Goal: Transaction & Acquisition: Subscribe to service/newsletter

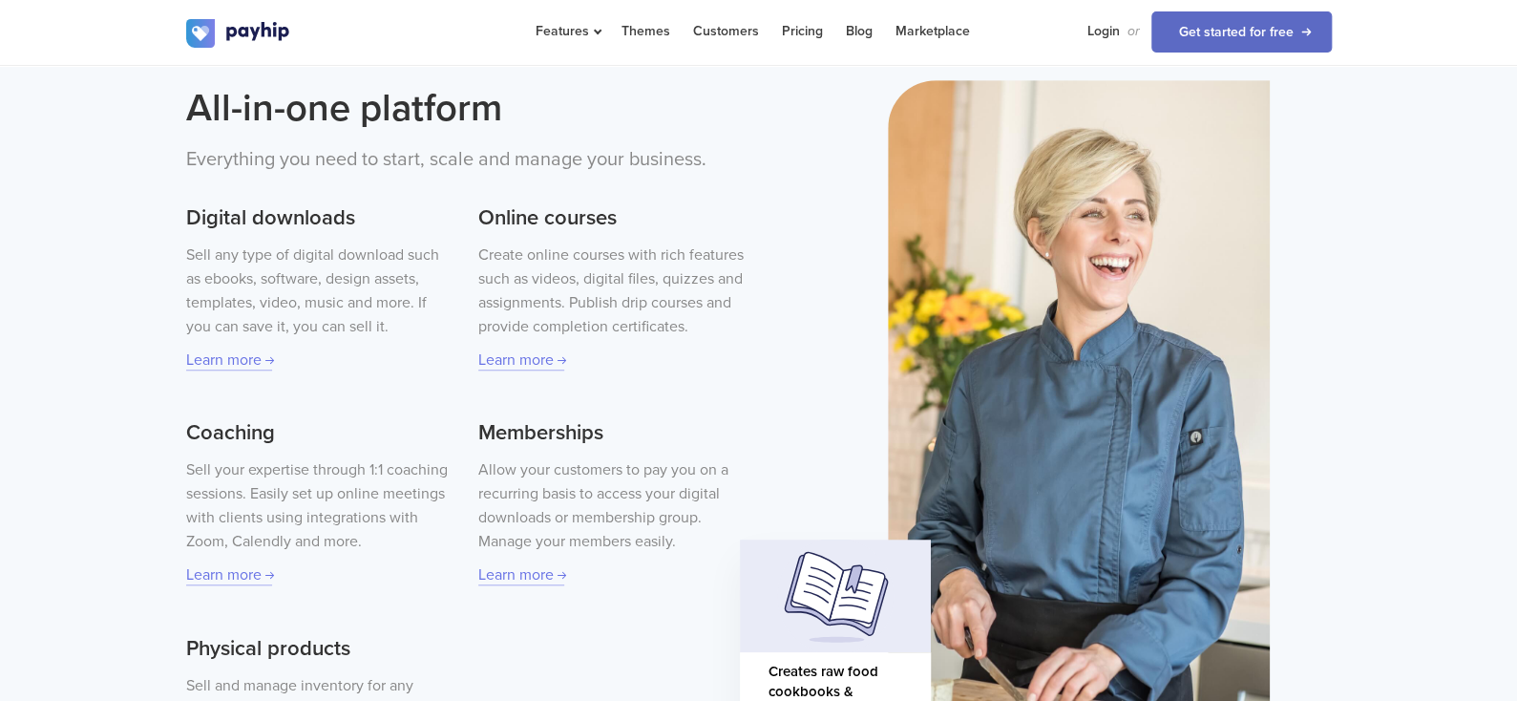
scroll to position [574, 0]
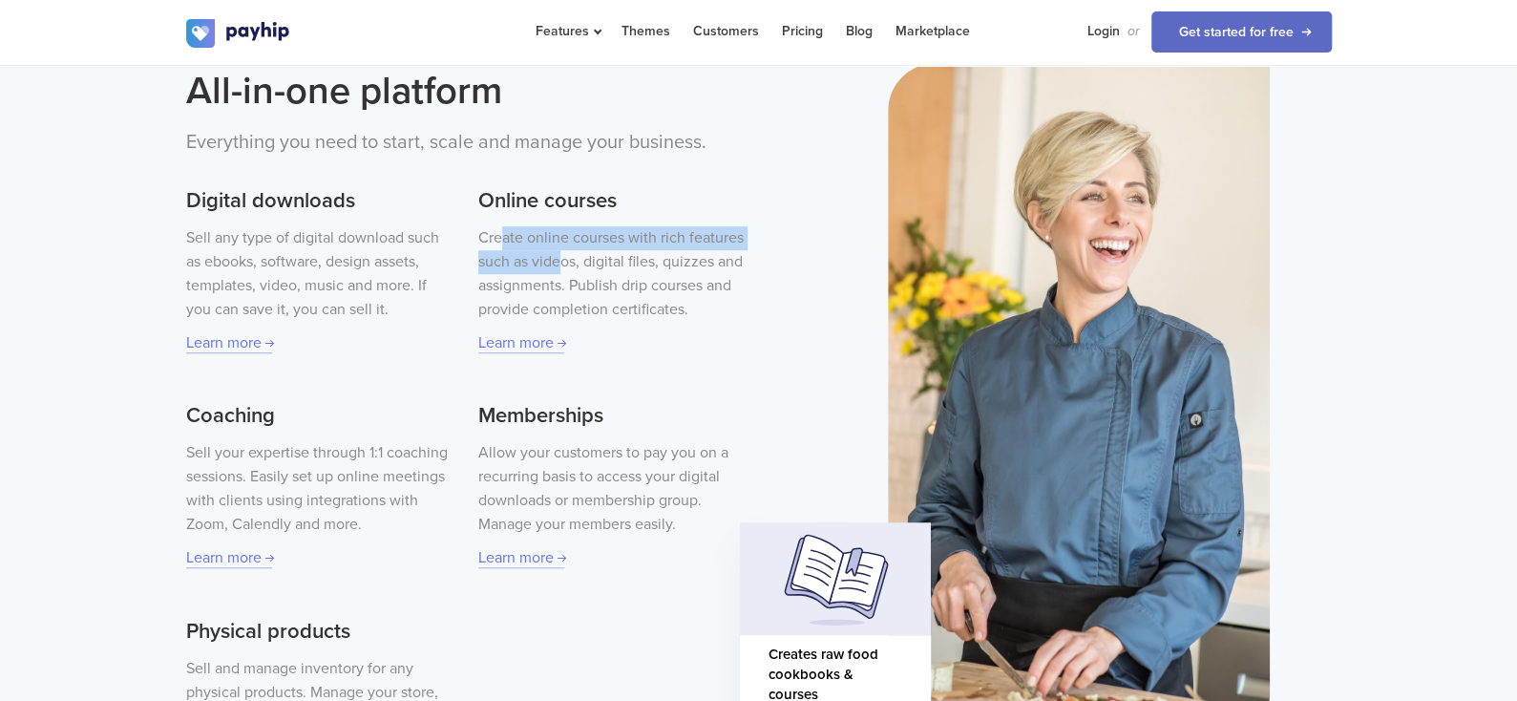
drag, startPoint x: 500, startPoint y: 240, endPoint x: 560, endPoint y: 264, distance: 63.8
click at [560, 264] on p "Create online courses with rich features such as videos, digital files, quizzes…" at bounding box center [610, 273] width 265 height 95
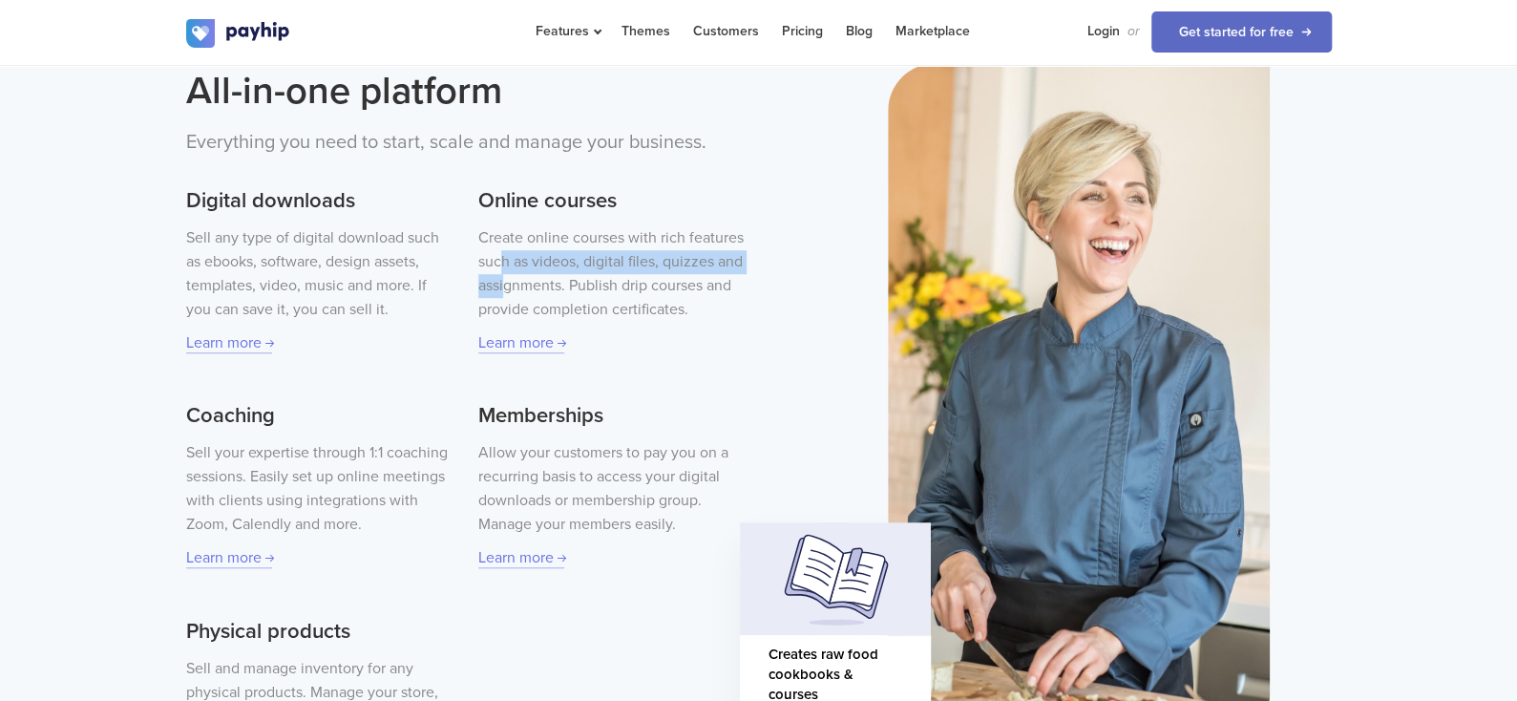
drag, startPoint x: 498, startPoint y: 261, endPoint x: 513, endPoint y: 290, distance: 33.3
click at [513, 290] on p "Create online courses with rich features such as videos, digital files, quizzes…" at bounding box center [610, 273] width 265 height 95
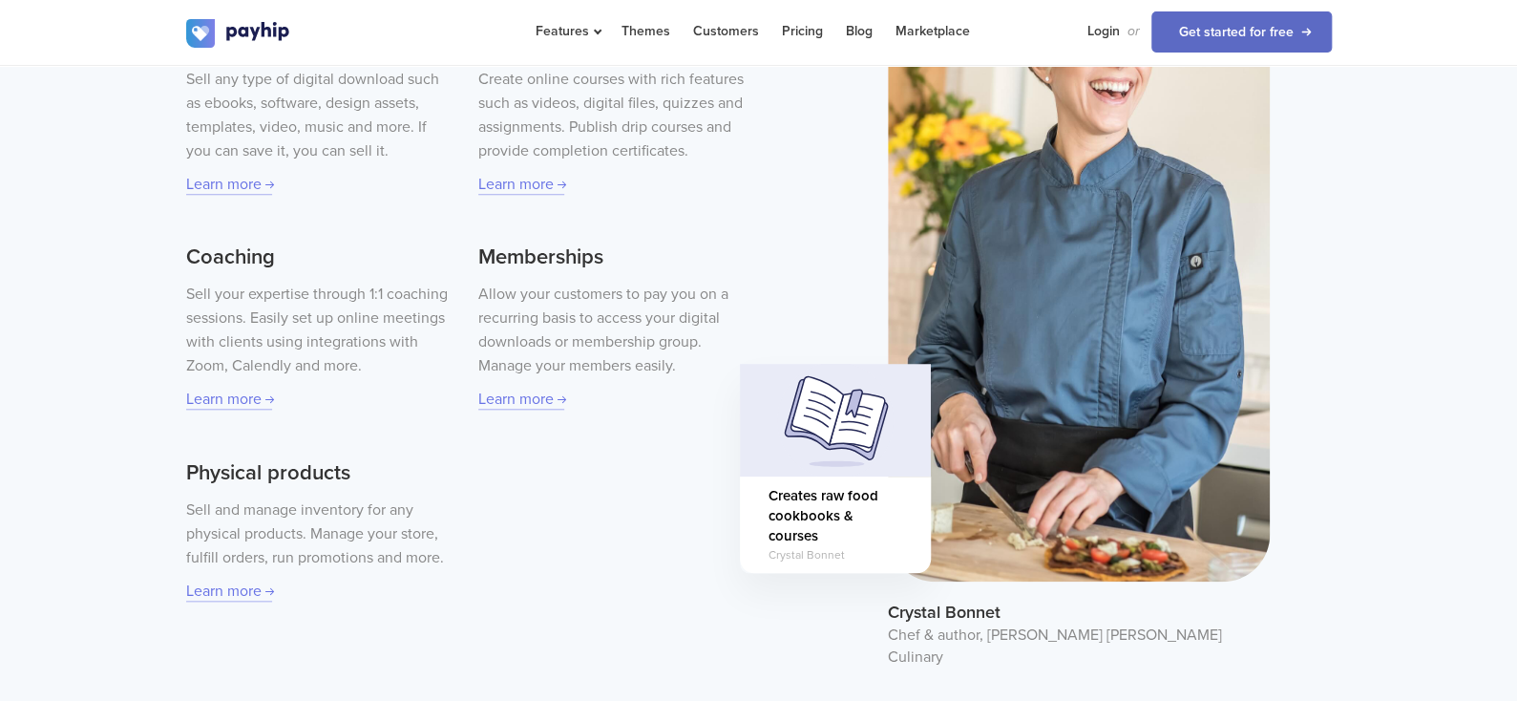
scroll to position [764, 0]
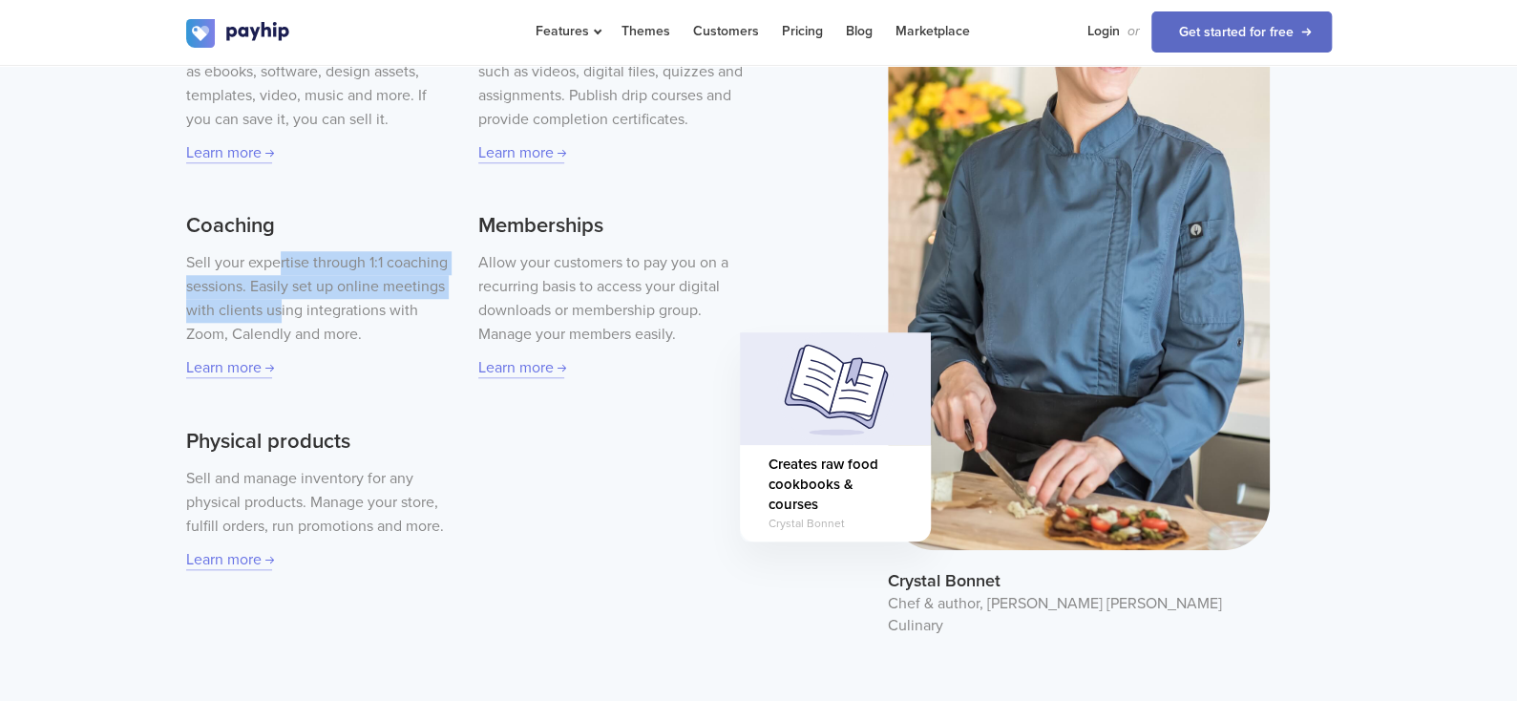
drag, startPoint x: 280, startPoint y: 265, endPoint x: 280, endPoint y: 299, distance: 33.4
click at [280, 299] on p "Sell your expertise through 1:1 coaching sessions. Easily set up online meeting…" at bounding box center [318, 298] width 265 height 95
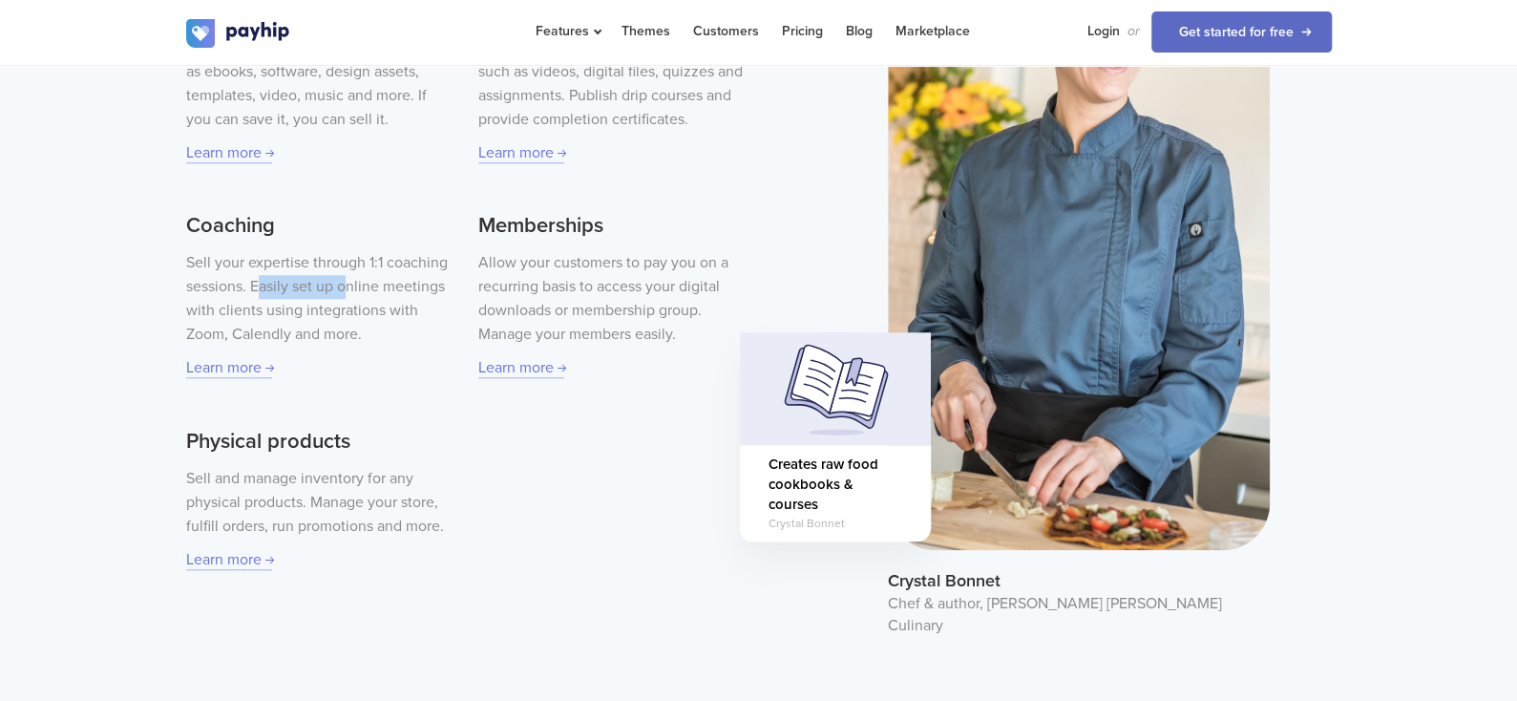
drag, startPoint x: 260, startPoint y: 289, endPoint x: 342, endPoint y: 301, distance: 82.9
click at [342, 301] on p "Sell your expertise through 1:1 coaching sessions. Easily set up online meeting…" at bounding box center [318, 298] width 265 height 95
drag, startPoint x: 342, startPoint y: 301, endPoint x: 330, endPoint y: 309, distance: 14.3
click at [342, 302] on p "Sell your expertise through 1:1 coaching sessions. Easily set up online meeting…" at bounding box center [318, 298] width 265 height 95
click at [321, 306] on p "Sell your expertise through 1:1 coaching sessions. Easily set up online meeting…" at bounding box center [318, 298] width 265 height 95
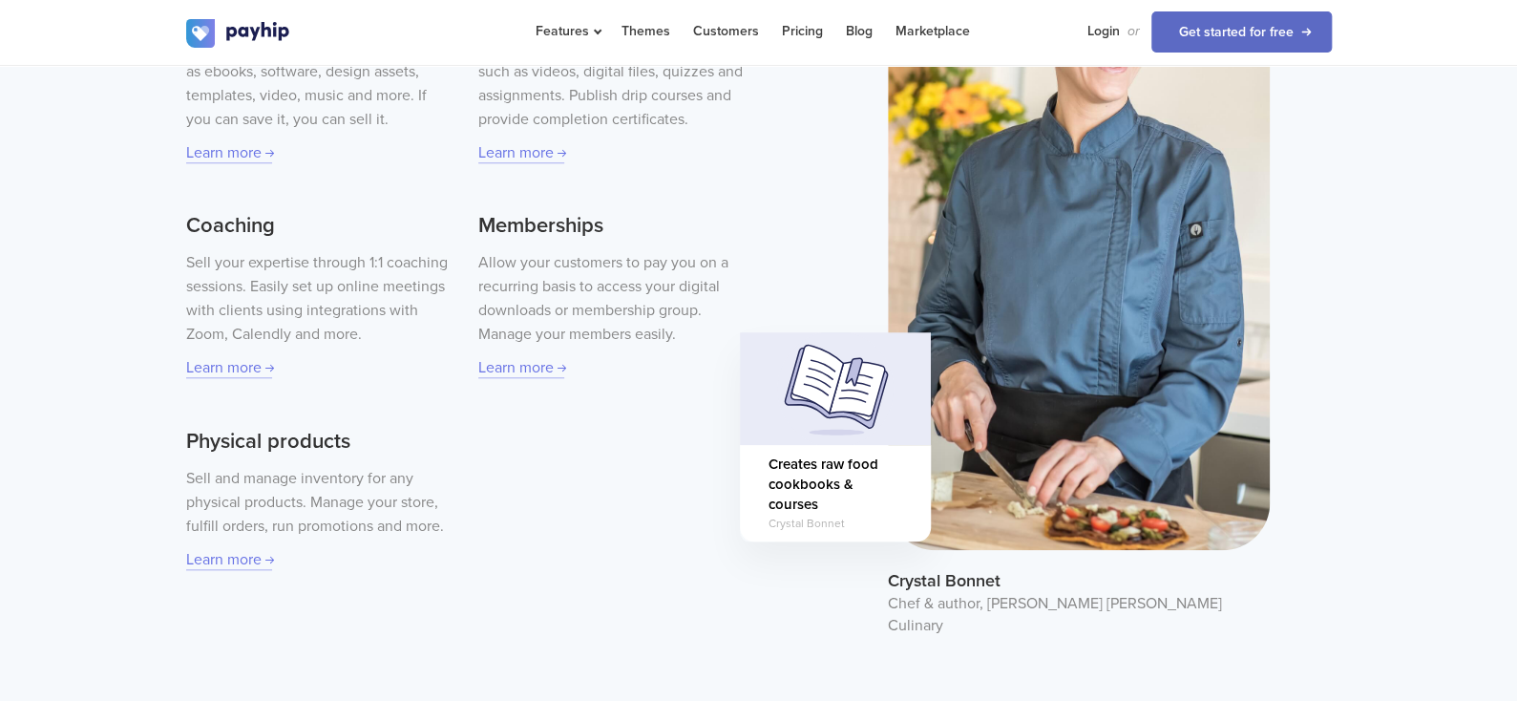
click at [266, 309] on p "Sell your expertise through 1:1 coaching sessions. Easily set up online meeting…" at bounding box center [318, 298] width 265 height 95
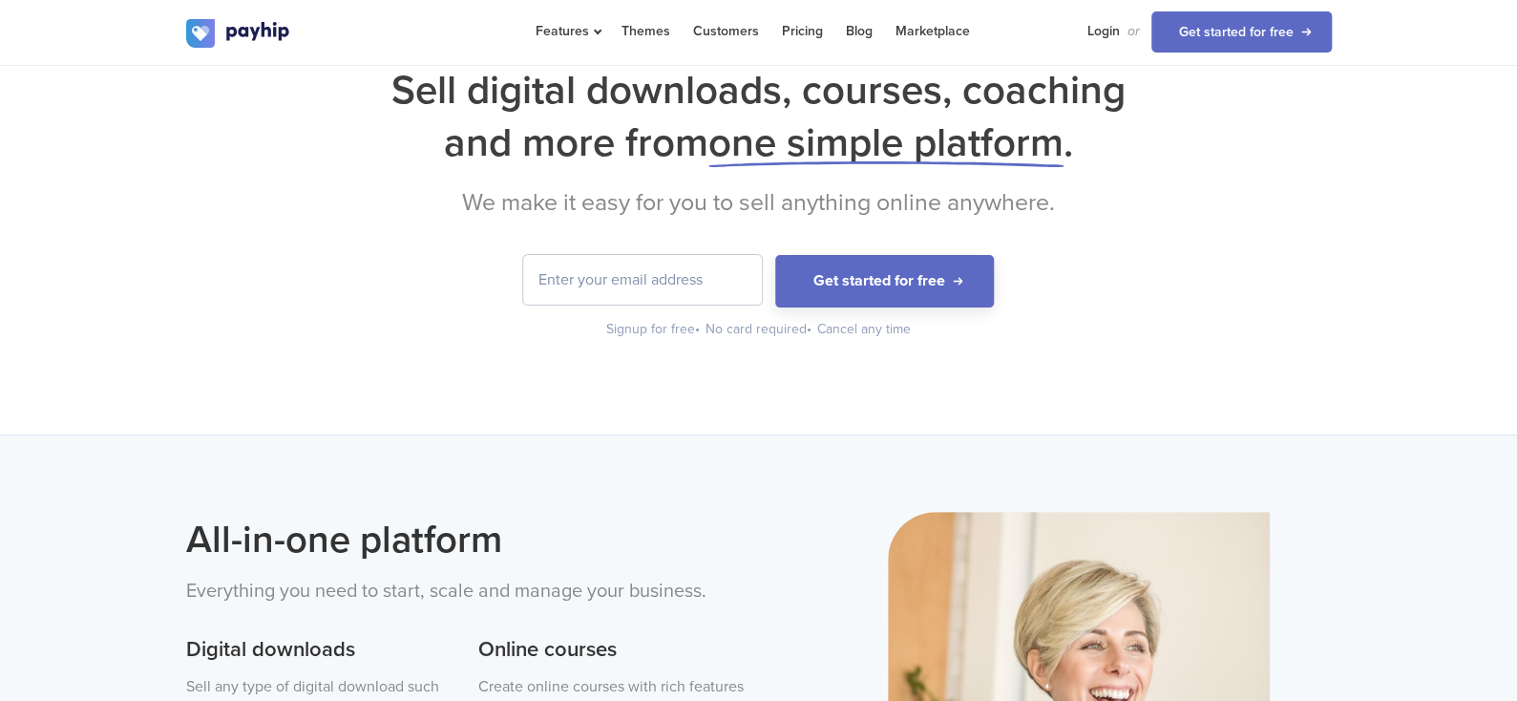
scroll to position [0, 0]
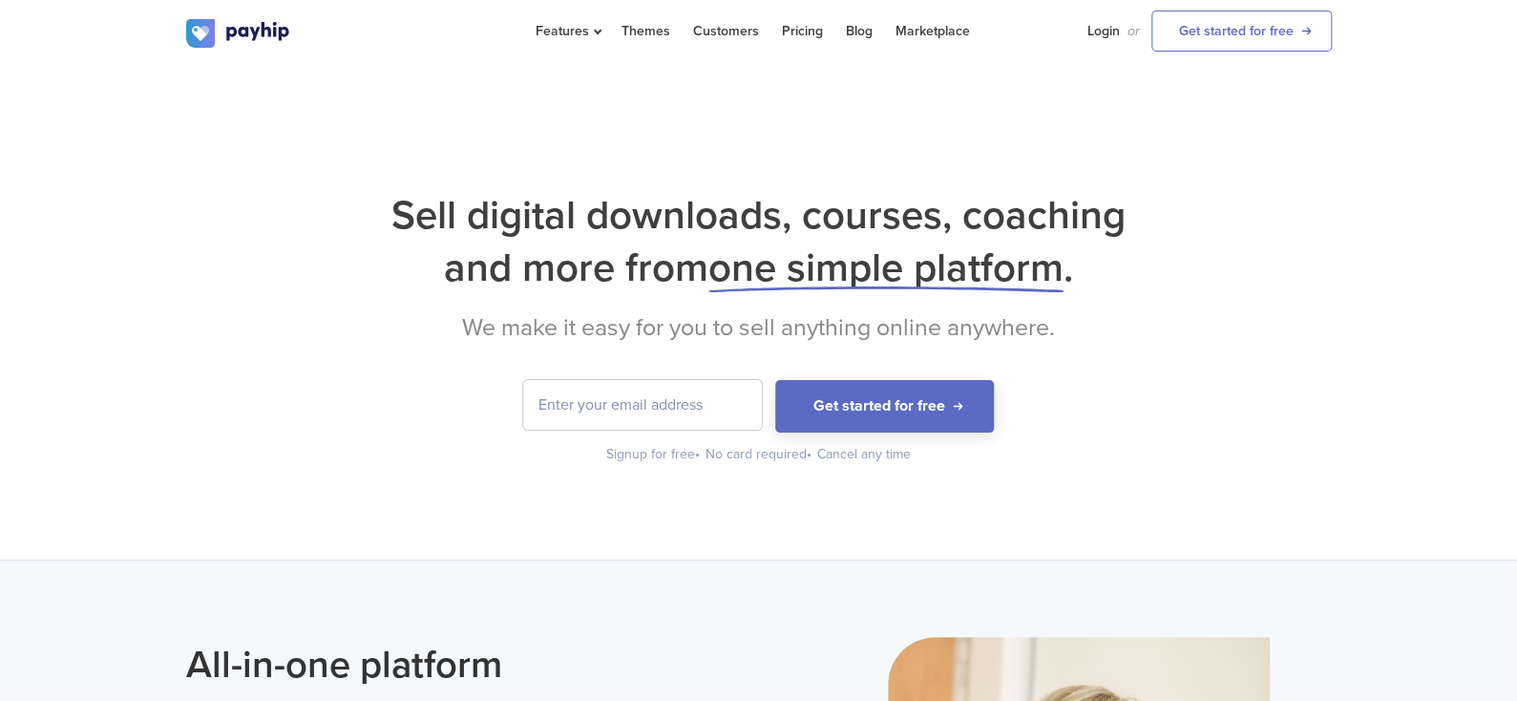
click at [708, 403] on input "email" at bounding box center [642, 405] width 239 height 50
type input "[EMAIL_ADDRESS][DOMAIN_NAME]"
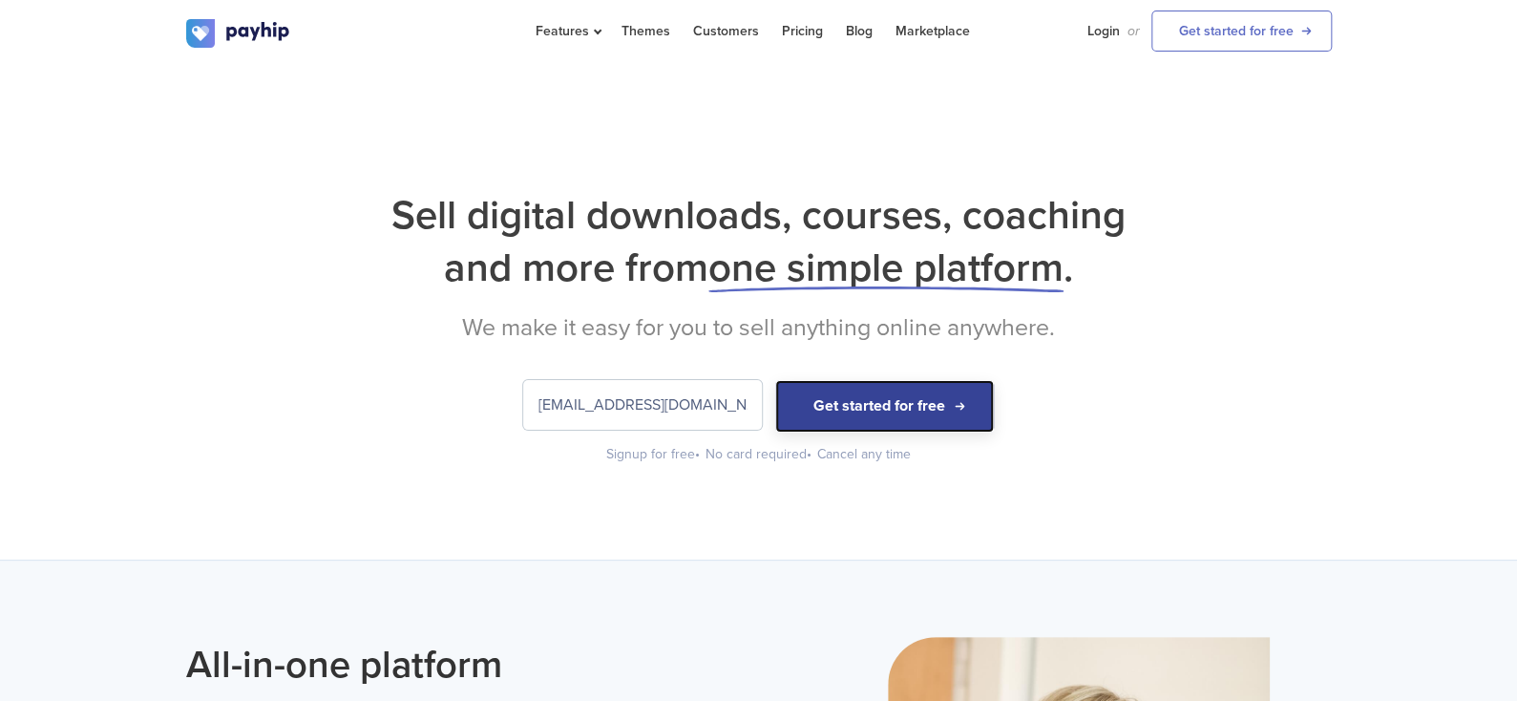
click at [824, 413] on button "Get started for free" at bounding box center [884, 406] width 219 height 53
